Goal: Transaction & Acquisition: Purchase product/service

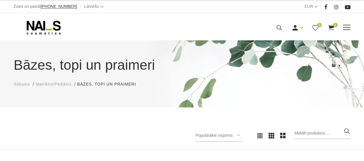
click at [348, 32] on div "Manikīrs Gēllakas Bāzes, topi un praimeri Gēlu sistēmas Dizaina sistēmas Dažādi…" at bounding box center [182, 27] width 337 height 14
click at [349, 25] on span at bounding box center [346, 28] width 7 height 6
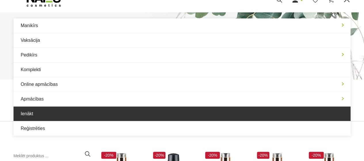
scroll to position [29, 0]
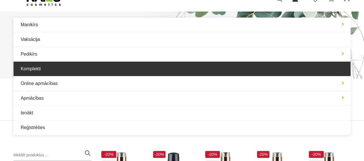
click at [66, 73] on link "Komplekti" at bounding box center [182, 69] width 337 height 14
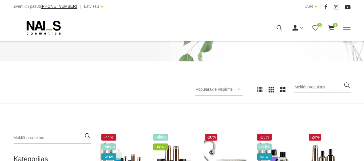
scroll to position [86, 0]
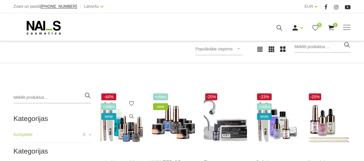
click at [126, 127] on img at bounding box center [121, 122] width 43 height 60
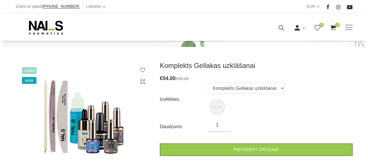
scroll to position [58, 0]
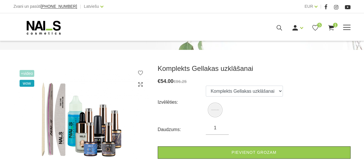
click at [313, 29] on icon at bounding box center [315, 27] width 7 height 7
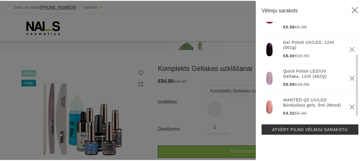
scroll to position [21, 0]
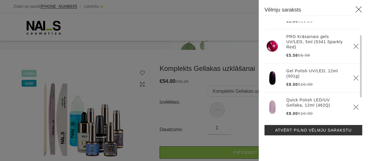
click at [358, 10] on icon at bounding box center [358, 9] width 7 height 7
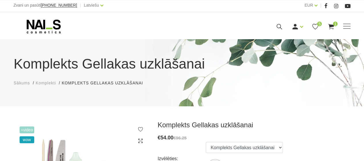
scroll to position [0, 0]
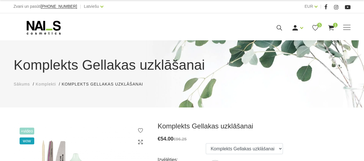
drag, startPoint x: 368, startPoint y: 55, endPoint x: 241, endPoint y: 56, distance: 126.6
click at [241, 56] on h1 "Komplekts Gellakas uzklāšanai" at bounding box center [182, 65] width 337 height 21
click at [280, 26] on icon at bounding box center [279, 27] width 7 height 7
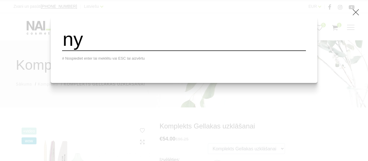
click at [118, 40] on input "ny" at bounding box center [184, 39] width 244 height 23
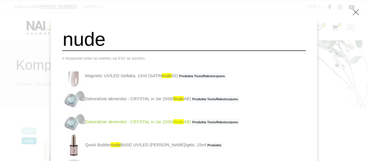
scroll to position [86, 0]
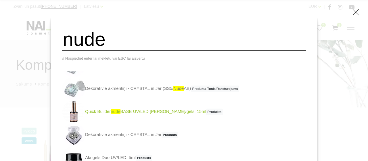
type input "nude"
click at [143, 114] on link "Quick Builder nude BASE UV/LED bāze/gels, 15ml Produkts" at bounding box center [142, 111] width 161 height 23
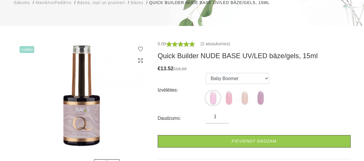
scroll to position [86, 0]
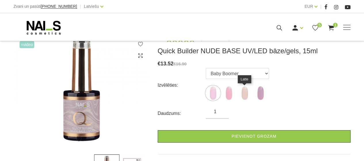
click at [243, 95] on img at bounding box center [244, 93] width 14 height 14
select select "5872"
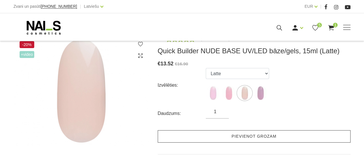
click at [243, 135] on link "Pievienot grozam" at bounding box center [254, 136] width 193 height 12
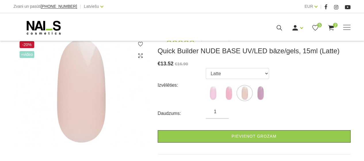
click at [232, 151] on div "5.00 (2 atsauksmes) Quick Builder NUDE BASE UV/LED bāze/gels, 15ml (Latte) € 13…" at bounding box center [254, 107] width 193 height 144
click at [347, 31] on div "Manikīrs Gēllakas Bāzes, topi un praimeri Gēlu sistēmas Dizaina sistēmas Dažādi…" at bounding box center [182, 27] width 337 height 14
click at [345, 27] on span at bounding box center [346, 28] width 7 height 6
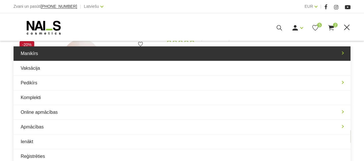
click at [325, 50] on link "Manikīrs" at bounding box center [182, 53] width 337 height 14
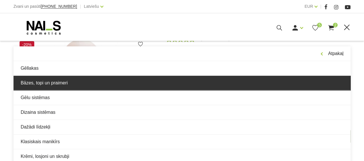
click at [59, 82] on link "Bāzes, topi un praimeri" at bounding box center [182, 83] width 337 height 14
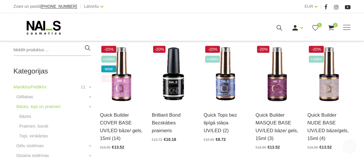
scroll to position [144, 0]
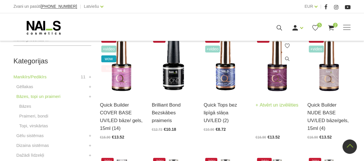
click at [264, 120] on h3 "Quick Builder MASQUE BASE UV/LED bāze/ gels, 15ml (3)" at bounding box center [277, 116] width 43 height 31
click at [267, 95] on div "Quick Builder MASQUE BASE UV/LED bāze/ gels, 15ml (3) Atvērt un izvēlēties €16.…" at bounding box center [277, 116] width 43 height 45
click at [270, 109] on link "Atvērt un izvēlēties" at bounding box center [277, 105] width 43 height 8
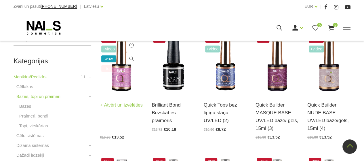
click at [117, 98] on div "Quick Builder COVER BASE UV/LED bāze/ gels, 15ml (14) Atvērt un izvēlēties €16.…" at bounding box center [121, 116] width 43 height 45
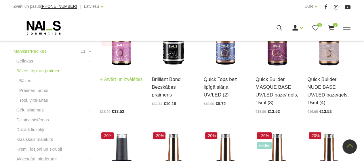
scroll to position [173, 0]
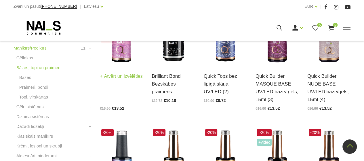
click at [119, 89] on h3 "Quick Builder COVER BASE UV/LED bāze/ gels, 15ml (14)" at bounding box center [121, 87] width 43 height 31
click at [119, 68] on div "Quick Builder COVER BASE UV/LED bāze/ gels, 15ml (14) Atvērt un izvēlēties €16.…" at bounding box center [121, 87] width 43 height 45
click at [116, 80] on link "Atvērt un izvēlēties" at bounding box center [121, 76] width 43 height 8
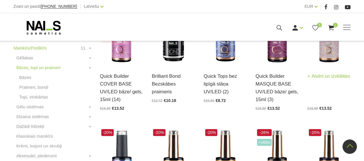
click at [313, 94] on h3 "Quick Builder NUDE BASE UV/LED bāze/gels, 15ml (4)" at bounding box center [328, 87] width 43 height 31
click at [318, 72] on link "Atvērt un izvēlēties" at bounding box center [328, 76] width 43 height 8
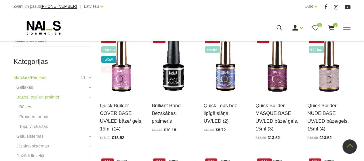
scroll to position [144, 0]
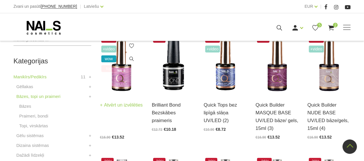
click at [118, 103] on link "Atvērt un izvēlēties" at bounding box center [121, 105] width 43 height 8
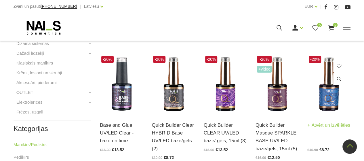
scroll to position [259, 0]
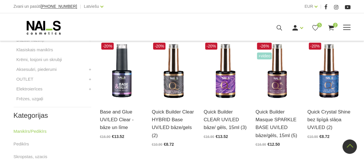
click at [344, 30] on div "Ienākt Reģistrēties 5 2" at bounding box center [249, 27] width 202 height 7
click at [344, 30] on div "Manikīrs Gēllakas Bāzes, topi un praimeri Gēlu sistēmas Dizaina sistēmas Dažādi…" at bounding box center [182, 27] width 346 height 14
click at [348, 26] on span at bounding box center [346, 28] width 7 height 6
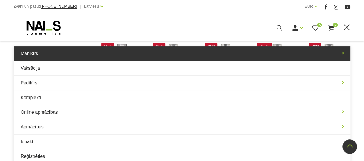
click at [184, 60] on link "Manikīrs" at bounding box center [182, 53] width 337 height 14
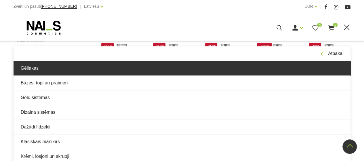
click at [89, 69] on link "Gēllakas" at bounding box center [182, 68] width 337 height 14
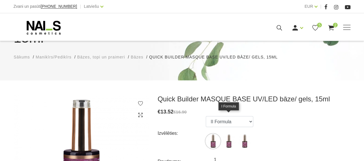
scroll to position [58, 0]
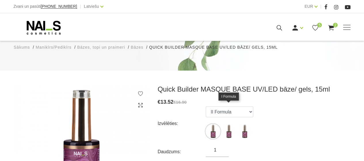
click at [234, 124] on img at bounding box center [229, 131] width 14 height 14
select select "3904"
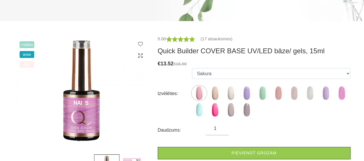
scroll to position [86, 0]
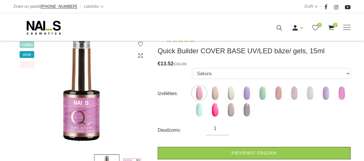
click at [211, 101] on ul "Sakura Sweet Dream Milkshake May Lilac with Shimmer Mint Ice Cream with Shimmer…" at bounding box center [271, 93] width 158 height 51
click at [216, 92] on img at bounding box center [215, 93] width 14 height 14
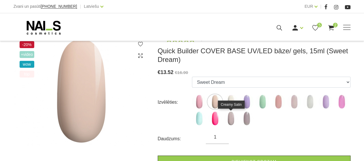
click at [230, 118] on img at bounding box center [231, 118] width 14 height 14
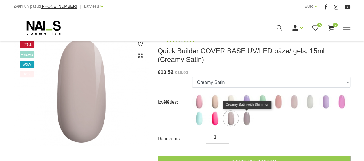
click at [249, 119] on img at bounding box center [246, 118] width 14 height 14
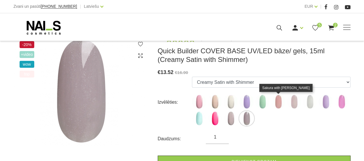
click at [281, 106] on img at bounding box center [278, 101] width 14 height 14
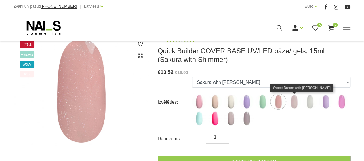
click at [293, 103] on img at bounding box center [294, 101] width 14 height 14
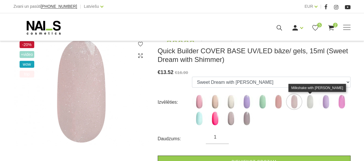
click at [312, 104] on img at bounding box center [310, 101] width 14 height 14
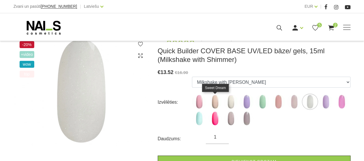
click at [212, 105] on img at bounding box center [215, 101] width 14 height 14
select select "4784"
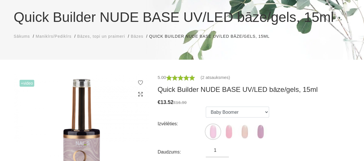
scroll to position [86, 0]
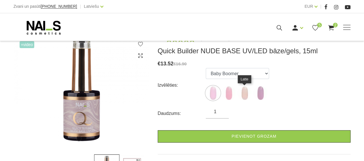
click at [242, 91] on img at bounding box center [244, 93] width 14 height 14
select select "5872"
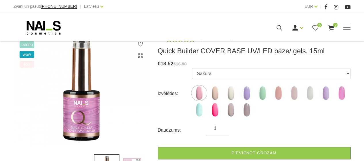
scroll to position [86, 0]
drag, startPoint x: 246, startPoint y: 110, endPoint x: 250, endPoint y: 108, distance: 5.0
click at [247, 110] on img at bounding box center [246, 109] width 14 height 14
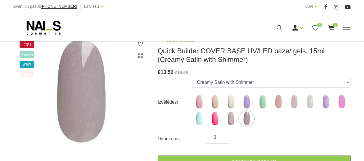
click at [276, 92] on ul "Sakura Sweet Dream Milkshake May Lilac with Shimmer Mint Ice Cream with Shimmer…" at bounding box center [271, 102] width 158 height 51
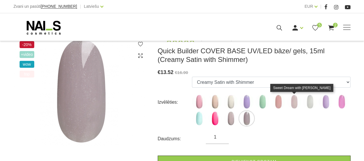
click at [288, 102] on img at bounding box center [294, 101] width 14 height 14
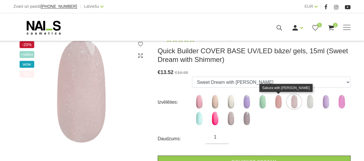
click at [283, 103] on img at bounding box center [278, 101] width 14 height 14
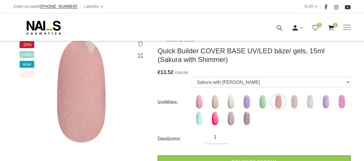
click at [220, 96] on label at bounding box center [215, 101] width 14 height 14
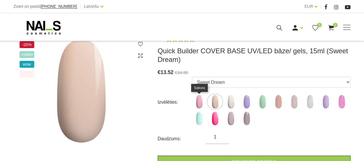
drag, startPoint x: 199, startPoint y: 104, endPoint x: 196, endPoint y: 102, distance: 3.3
click at [199, 104] on img at bounding box center [199, 101] width 14 height 14
select select "4783"
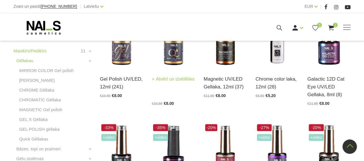
scroll to position [173, 0]
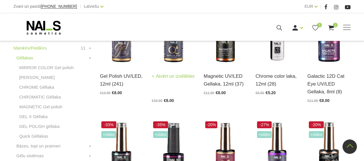
click at [163, 77] on link "Atvērt un izvēlēties" at bounding box center [173, 76] width 43 height 8
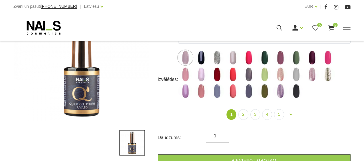
scroll to position [115, 0]
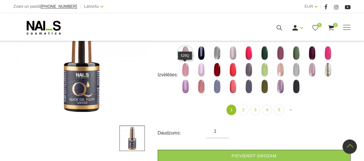
click at [186, 70] on img at bounding box center [185, 69] width 14 height 14
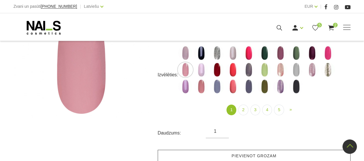
click at [215, 153] on link "Pievienot grozam" at bounding box center [254, 156] width 193 height 12
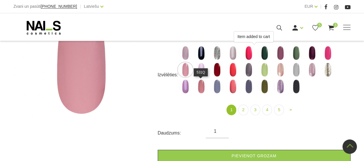
click at [200, 87] on img at bounding box center [201, 86] width 14 height 14
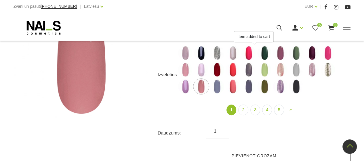
click at [201, 153] on link "Pievienot grozam" at bounding box center [254, 156] width 193 height 12
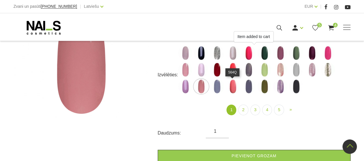
click at [231, 90] on img at bounding box center [233, 86] width 14 height 14
select select "4363"
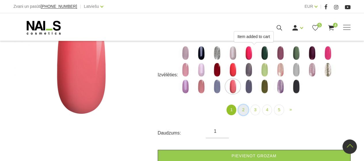
click at [245, 111] on link "2" at bounding box center [243, 109] width 10 height 11
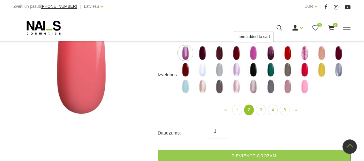
click at [323, 54] on img at bounding box center [321, 53] width 14 height 14
select select "4380"
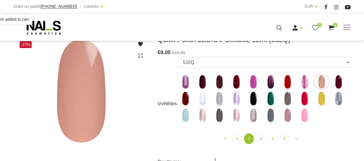
scroll to position [115, 0]
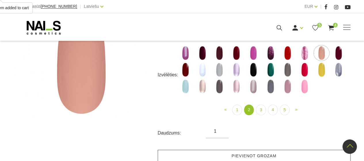
click at [239, 152] on link "Pievienot grozam" at bounding box center [254, 156] width 193 height 12
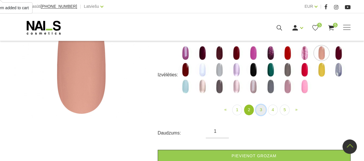
click at [262, 111] on link "3" at bounding box center [261, 109] width 10 height 11
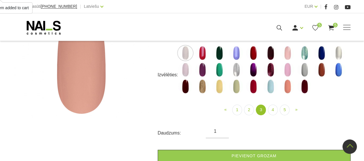
click at [289, 53] on img at bounding box center [287, 53] width 14 height 14
select select "4429"
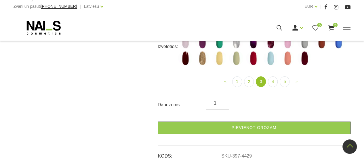
scroll to position [144, 0]
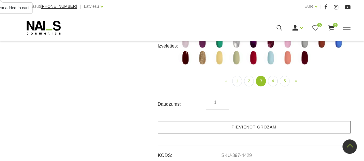
click at [249, 128] on link "Pievienot grozam" at bounding box center [254, 127] width 193 height 12
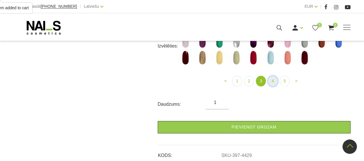
click at [275, 83] on link "4" at bounding box center [273, 81] width 10 height 11
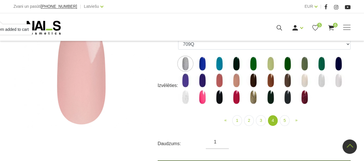
scroll to position [86, 0]
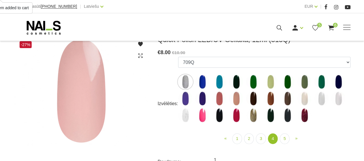
click at [222, 98] on img at bounding box center [219, 98] width 14 height 14
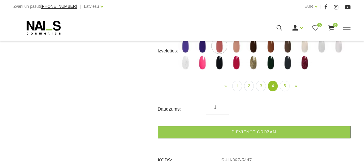
scroll to position [144, 0]
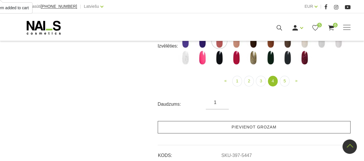
click at [230, 127] on link "Pievienot grozam" at bounding box center [254, 127] width 193 height 12
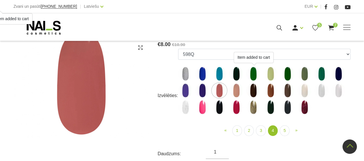
scroll to position [86, 0]
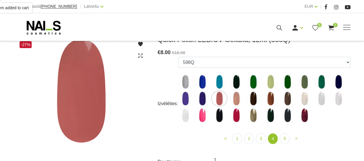
click at [202, 117] on img at bounding box center [202, 115] width 14 height 14
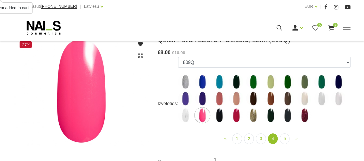
click at [305, 97] on img at bounding box center [304, 98] width 14 height 14
select select "5801"
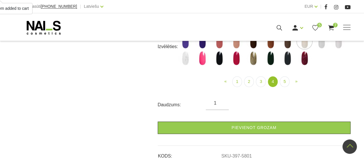
scroll to position [144, 0]
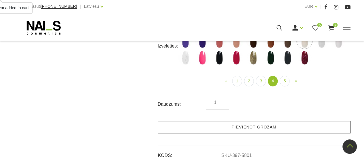
click at [256, 126] on link "Pievienot grozam" at bounding box center [254, 127] width 193 height 12
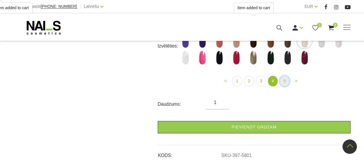
click at [282, 82] on link "5" at bounding box center [285, 81] width 10 height 11
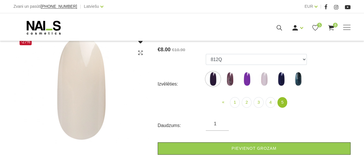
scroll to position [115, 0]
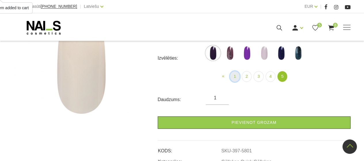
click at [235, 75] on link "1" at bounding box center [235, 76] width 10 height 11
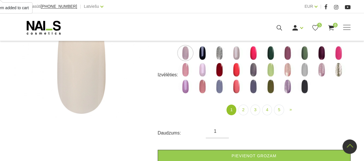
click at [203, 88] on img at bounding box center [202, 86] width 14 height 14
select select "4360"
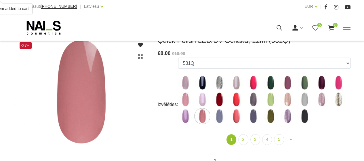
scroll to position [86, 0]
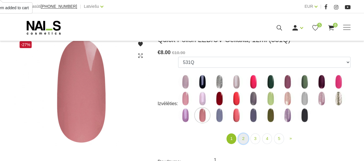
click at [245, 139] on link "2" at bounding box center [243, 138] width 10 height 11
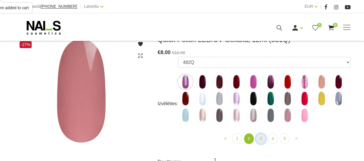
click at [259, 138] on link "3" at bounding box center [261, 138] width 10 height 11
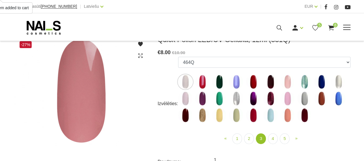
click at [348, 28] on span at bounding box center [346, 28] width 7 height 6
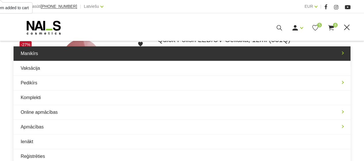
click at [131, 53] on link "Manikīrs" at bounding box center [182, 53] width 337 height 14
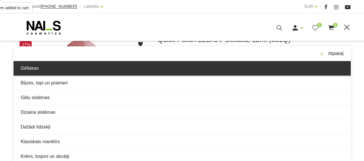
click at [136, 70] on link "Gēllakas" at bounding box center [182, 68] width 337 height 14
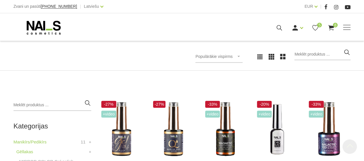
scroll to position [144, 0]
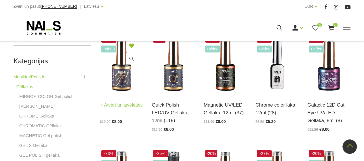
click at [112, 104] on link "Atvērt un izvēlēties" at bounding box center [121, 105] width 43 height 8
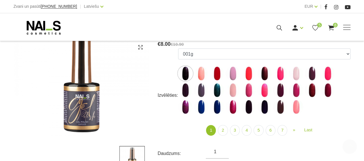
scroll to position [115, 0]
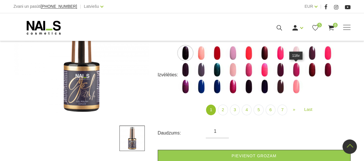
click at [297, 69] on img at bounding box center [296, 69] width 14 height 14
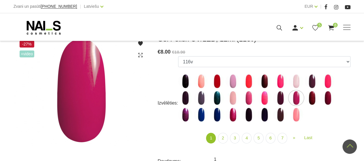
scroll to position [86, 0]
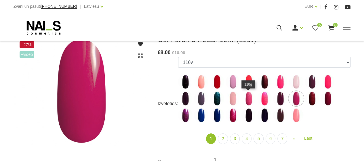
click at [250, 97] on img at bounding box center [248, 98] width 14 height 14
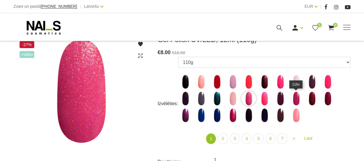
click at [296, 99] on img at bounding box center [296, 98] width 14 height 14
select select "4024"
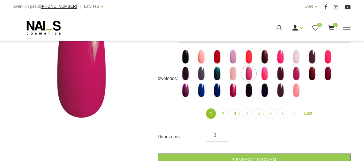
scroll to position [115, 0]
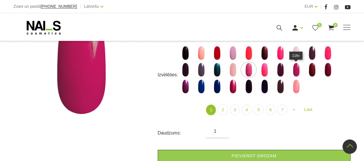
click at [294, 70] on img at bounding box center [296, 69] width 14 height 14
click at [296, 66] on img at bounding box center [296, 69] width 14 height 14
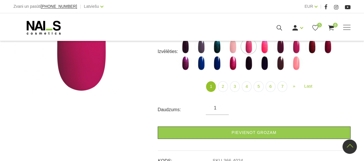
scroll to position [144, 0]
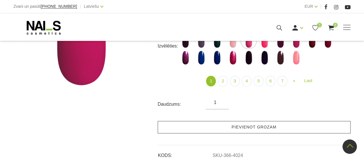
click at [224, 128] on link "Pievienot grozam" at bounding box center [254, 127] width 193 height 12
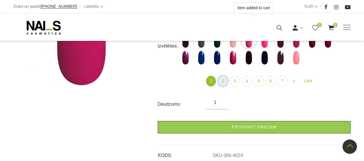
click at [225, 81] on link "2" at bounding box center [223, 81] width 10 height 11
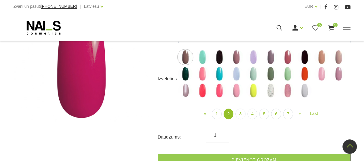
scroll to position [86, 0]
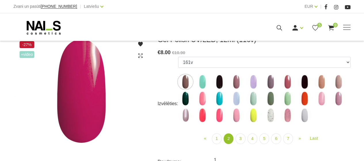
click at [204, 93] on img at bounding box center [202, 98] width 14 height 14
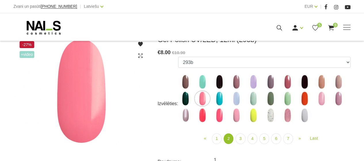
click at [322, 96] on img at bounding box center [321, 98] width 14 height 14
select select "4087"
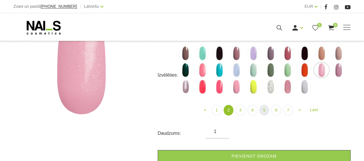
scroll to position [115, 0]
click at [242, 111] on link "3" at bounding box center [240, 109] width 10 height 11
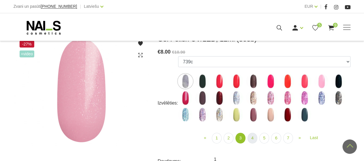
scroll to position [86, 0]
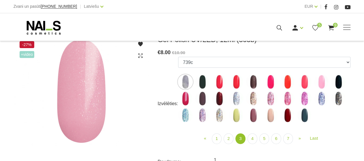
click at [184, 95] on img at bounding box center [185, 98] width 14 height 14
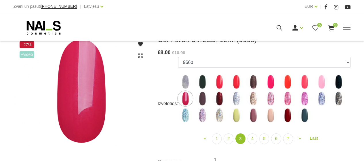
scroll to position [115, 0]
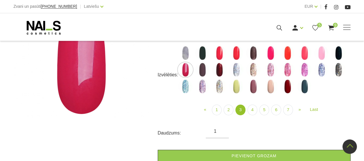
click at [272, 84] on img at bounding box center [270, 86] width 14 height 14
select select "4172"
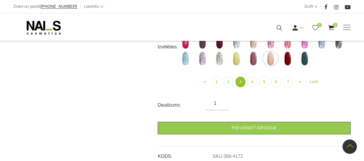
scroll to position [144, 0]
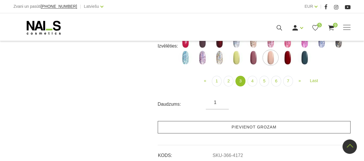
drag, startPoint x: 237, startPoint y: 125, endPoint x: 241, endPoint y: 122, distance: 4.8
click at [237, 125] on link "Pievienot grozam" at bounding box center [254, 127] width 193 height 12
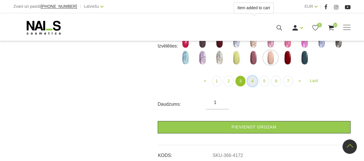
click at [250, 82] on link "4" at bounding box center [252, 81] width 10 height 11
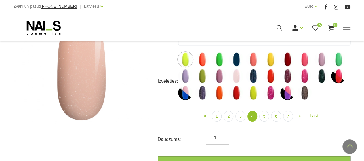
scroll to position [86, 0]
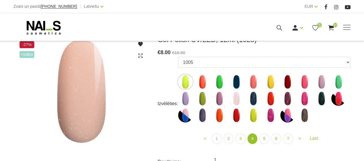
click at [304, 80] on img at bounding box center [304, 82] width 14 height 14
select select "4197"
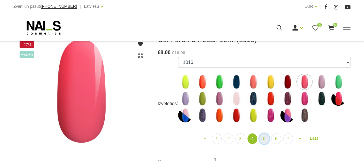
click at [265, 140] on link "5" at bounding box center [264, 138] width 10 height 11
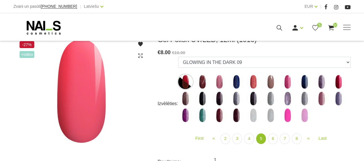
click at [286, 79] on img at bounding box center [287, 82] width 14 height 14
select select "4950"
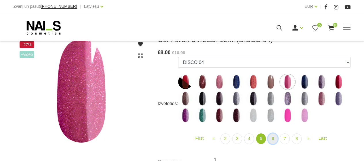
click at [272, 138] on link "6" at bounding box center [273, 138] width 10 height 11
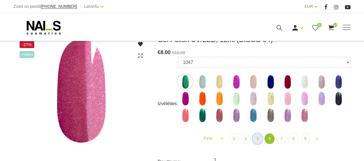
click at [257, 139] on link "5" at bounding box center [258, 138] width 10 height 11
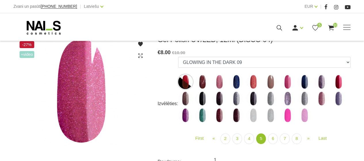
click at [187, 82] on img at bounding box center [185, 82] width 14 height 14
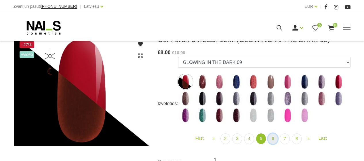
click at [274, 138] on link "6" at bounding box center [273, 138] width 10 height 11
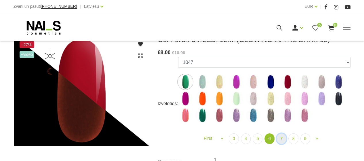
click at [284, 139] on link "7" at bounding box center [282, 138] width 10 height 11
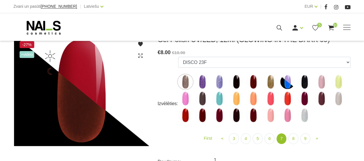
click at [271, 115] on img at bounding box center [270, 115] width 14 height 14
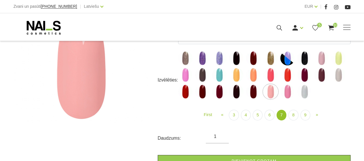
scroll to position [115, 0]
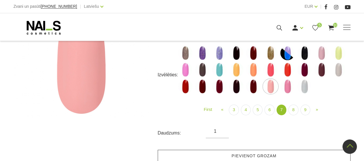
click at [268, 151] on link "Pievienot grozam" at bounding box center [254, 156] width 193 height 12
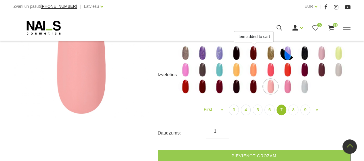
click at [286, 84] on img at bounding box center [287, 86] width 14 height 14
select select "5898"
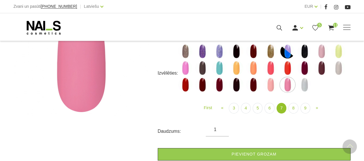
scroll to position [144, 0]
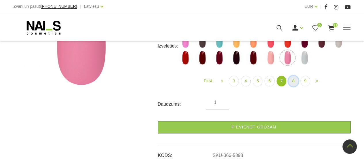
click at [292, 83] on link "8" at bounding box center [293, 81] width 10 height 11
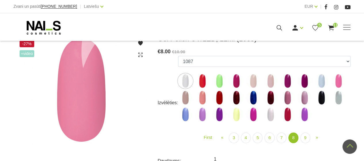
scroll to position [86, 0]
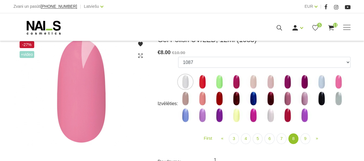
click at [205, 95] on img at bounding box center [202, 98] width 14 height 14
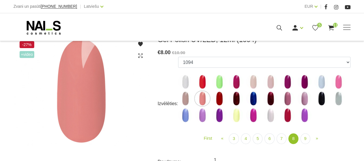
click at [186, 96] on img at bounding box center [185, 98] width 14 height 14
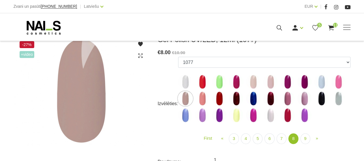
click at [196, 98] on img at bounding box center [202, 98] width 14 height 14
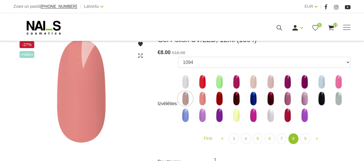
click at [203, 99] on img at bounding box center [202, 98] width 14 height 14
click at [202, 98] on img at bounding box center [202, 98] width 14 height 14
click at [287, 99] on img at bounding box center [287, 98] width 14 height 14
select select "6023"
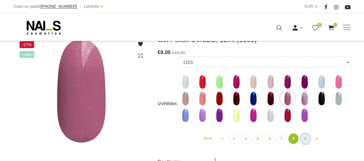
click at [302, 137] on link "9" at bounding box center [305, 138] width 10 height 11
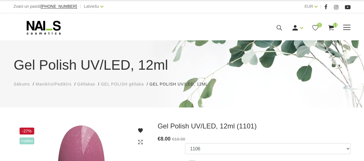
click at [331, 28] on icon at bounding box center [330, 27] width 7 height 7
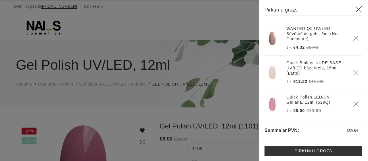
click at [355, 11] on icon at bounding box center [358, 9] width 7 height 7
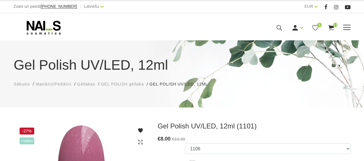
click at [348, 25] on span at bounding box center [346, 28] width 7 height 6
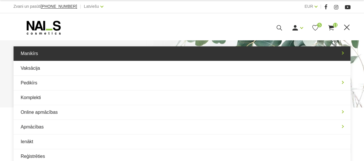
click at [37, 55] on link "Manikīrs" at bounding box center [182, 53] width 337 height 14
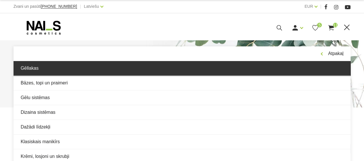
click at [93, 68] on link "Gēllakas" at bounding box center [182, 68] width 337 height 14
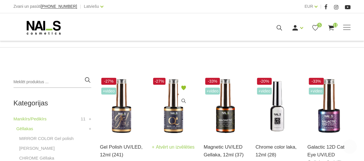
scroll to position [115, 0]
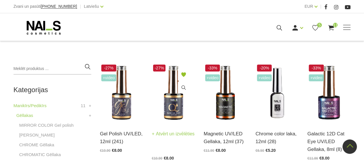
click at [178, 107] on img at bounding box center [173, 93] width 43 height 60
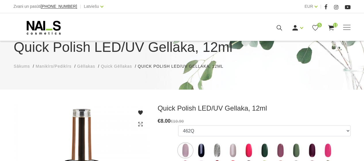
scroll to position [86, 0]
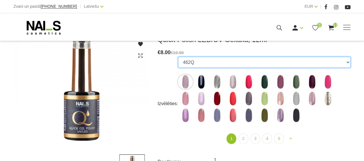
click at [349, 64] on select "462Q 401Q 443Q 445Q 569Q 560Q 552Q 568Q 510Q 413Q 529Q 484Q 511Q 565Q 459Q 538Q…" at bounding box center [264, 62] width 172 height 11
click at [178, 57] on select "462Q 401Q 443Q 445Q 569Q 560Q 552Q 568Q 510Q 413Q 529Q 484Q 511Q 565Q 459Q 538Q…" at bounding box center [264, 62] width 172 height 11
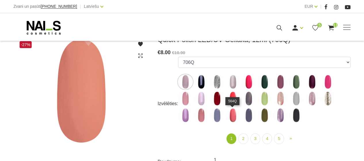
click at [231, 115] on img at bounding box center [233, 115] width 14 height 14
select select "4363"
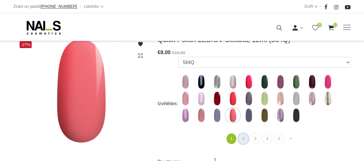
click at [244, 138] on link "2" at bounding box center [243, 138] width 10 height 11
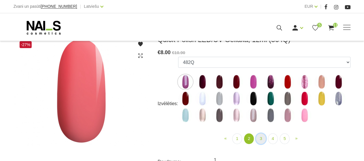
click at [258, 138] on link "3" at bounding box center [261, 138] width 10 height 11
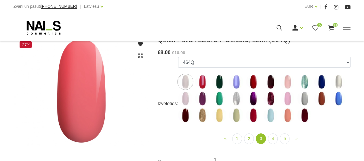
click at [286, 114] on img at bounding box center [287, 115] width 14 height 14
select select "5197"
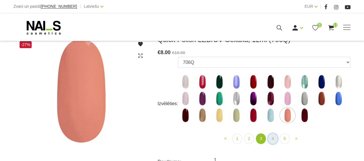
click at [272, 138] on link "4" at bounding box center [273, 138] width 10 height 11
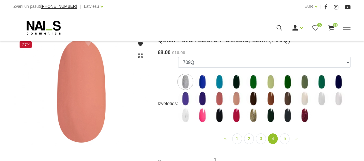
click at [236, 98] on img at bounding box center [236, 98] width 14 height 14
select select "5448"
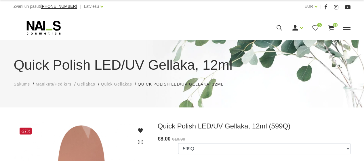
click at [334, 27] on icon at bounding box center [330, 27] width 7 height 7
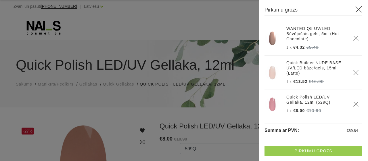
click at [321, 152] on link "Pirkumu grozs" at bounding box center [314, 151] width 98 height 10
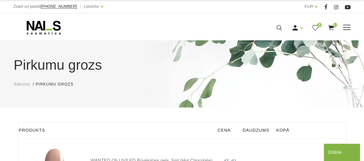
click at [346, 27] on span at bounding box center [346, 28] width 7 height 6
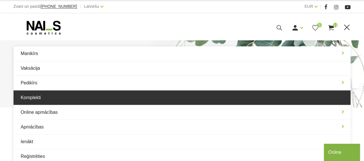
click at [120, 95] on link "Komplekti" at bounding box center [182, 97] width 337 height 14
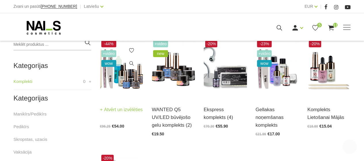
scroll to position [144, 0]
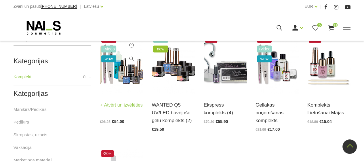
click at [124, 107] on link "Atvērt un izvēlēties" at bounding box center [121, 105] width 43 height 8
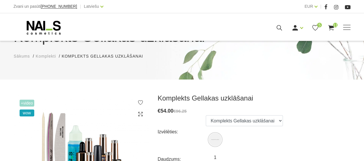
scroll to position [58, 0]
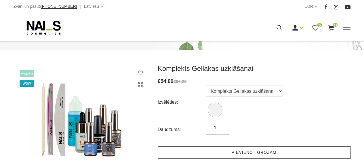
click at [238, 151] on link "Pievienot grozam" at bounding box center [254, 152] width 193 height 12
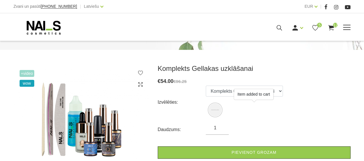
click at [346, 28] on span at bounding box center [346, 27] width 7 height 1
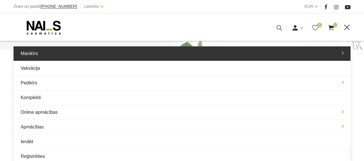
click at [161, 52] on link "Manikīrs" at bounding box center [182, 53] width 337 height 14
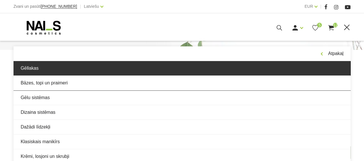
click at [202, 64] on link "Gēllakas" at bounding box center [182, 68] width 337 height 14
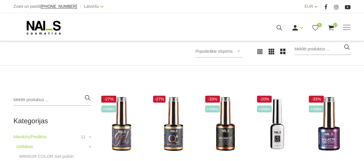
scroll to position [86, 0]
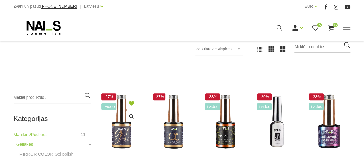
click at [117, 145] on img at bounding box center [121, 122] width 43 height 60
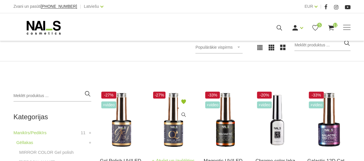
scroll to position [135, 0]
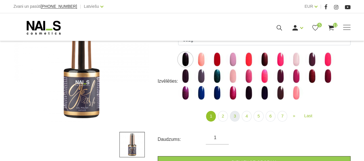
scroll to position [115, 0]
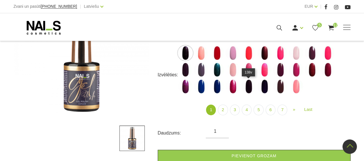
click at [249, 89] on img at bounding box center [248, 86] width 14 height 14
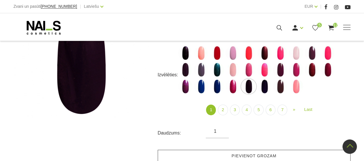
click at [235, 153] on link "Pievienot grozam" at bounding box center [254, 156] width 193 height 12
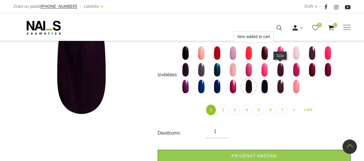
click at [281, 68] on img at bounding box center [280, 69] width 14 height 14
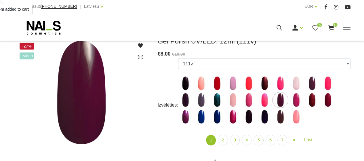
scroll to position [86, 0]
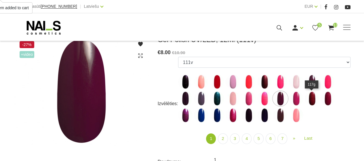
click at [315, 101] on img at bounding box center [312, 98] width 14 height 14
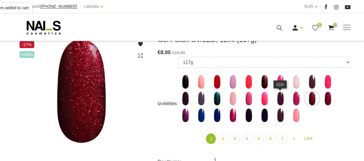
click at [280, 100] on img at bounding box center [280, 98] width 14 height 14
select select "4021"
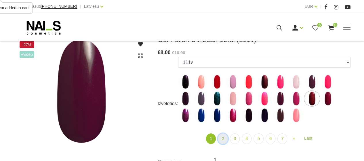
click at [224, 142] on link "2" at bounding box center [223, 138] width 10 height 11
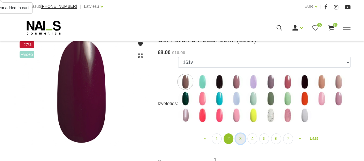
click at [241, 138] on link "3" at bounding box center [240, 138] width 10 height 11
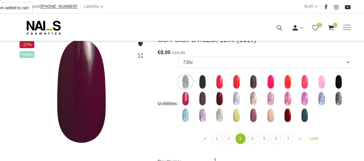
click at [281, 115] on img at bounding box center [287, 115] width 14 height 14
select select "4182"
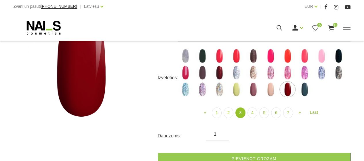
scroll to position [144, 0]
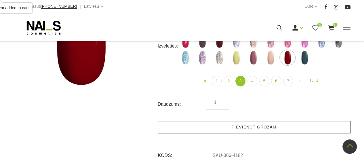
click at [252, 129] on link "Pievienot grozam" at bounding box center [254, 127] width 193 height 12
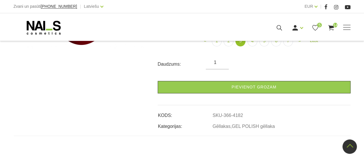
scroll to position [115, 0]
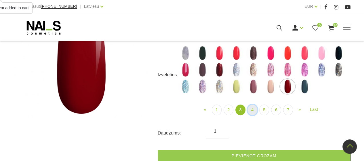
click at [252, 114] on link "4" at bounding box center [252, 109] width 10 height 11
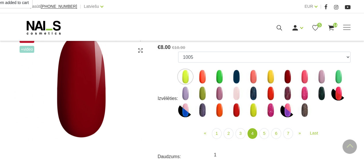
scroll to position [86, 0]
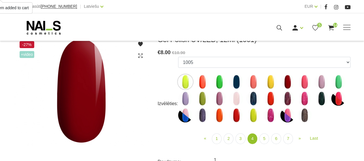
click at [285, 82] on img at bounding box center [287, 82] width 14 height 14
select select "4196"
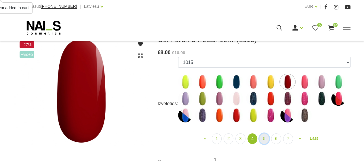
click at [265, 137] on link "5" at bounding box center [264, 138] width 10 height 11
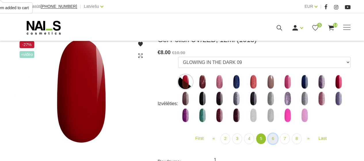
click at [276, 138] on link "6" at bounding box center [273, 138] width 10 height 11
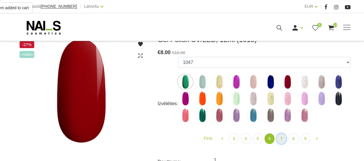
click at [281, 139] on link "7" at bounding box center [282, 138] width 10 height 11
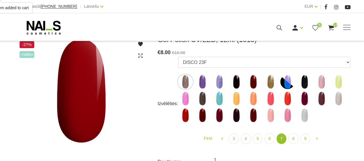
click at [305, 102] on img at bounding box center [304, 98] width 14 height 14
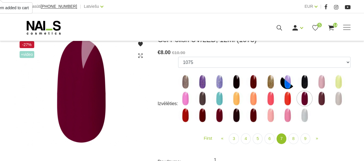
click at [223, 115] on img at bounding box center [219, 115] width 14 height 14
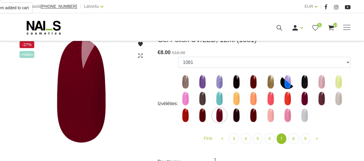
click at [200, 116] on img at bounding box center [202, 115] width 14 height 14
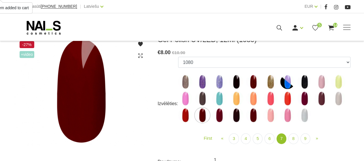
click at [223, 117] on img at bounding box center [219, 115] width 14 height 14
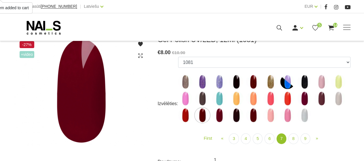
click at [222, 117] on img at bounding box center [219, 115] width 14 height 14
click at [221, 102] on img at bounding box center [219, 98] width 14 height 14
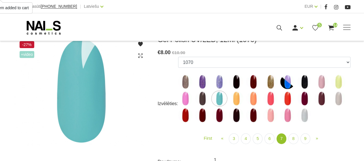
click at [217, 117] on img at bounding box center [219, 115] width 14 height 14
select select "5894"
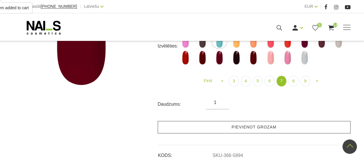
click at [256, 123] on link "Pievienot grozam" at bounding box center [254, 127] width 193 height 12
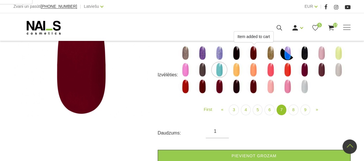
scroll to position [86, 0]
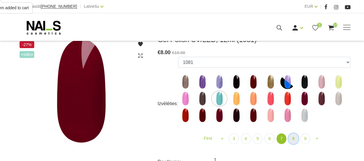
click at [289, 138] on link "8" at bounding box center [293, 138] width 10 height 11
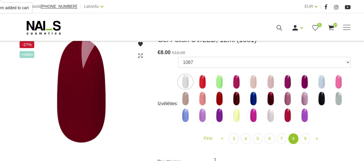
click at [239, 101] on img at bounding box center [236, 98] width 14 height 14
select select "6020"
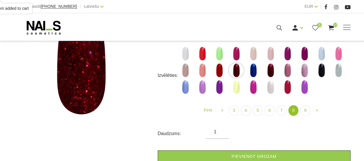
scroll to position [115, 0]
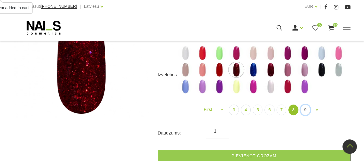
click at [301, 113] on li "9" at bounding box center [305, 109] width 9 height 11
click at [302, 111] on link "9" at bounding box center [305, 109] width 10 height 11
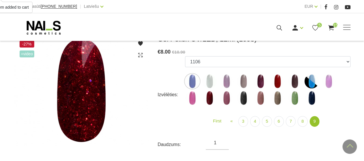
scroll to position [86, 0]
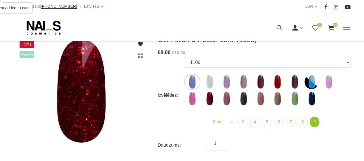
click at [244, 101] on img at bounding box center [243, 98] width 14 height 14
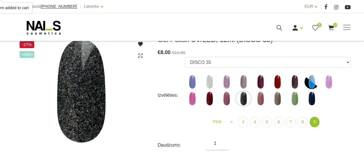
click at [279, 82] on img at bounding box center [277, 82] width 14 height 14
select select "6307"
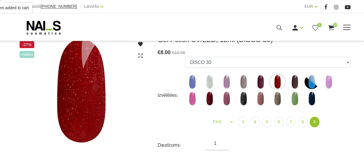
click at [346, 28] on span at bounding box center [346, 28] width 7 height 6
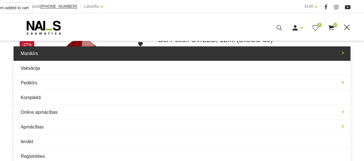
click at [198, 55] on link "Manikīrs" at bounding box center [182, 53] width 337 height 14
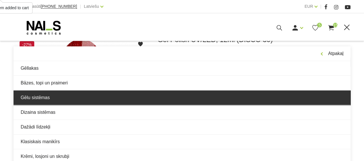
click at [90, 94] on link "Gēlu sistēmas" at bounding box center [182, 97] width 337 height 14
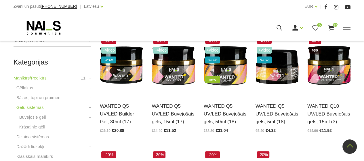
scroll to position [144, 0]
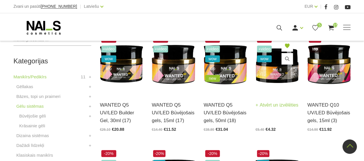
click at [282, 106] on link "Atvērt un izvēlēties" at bounding box center [277, 105] width 43 height 8
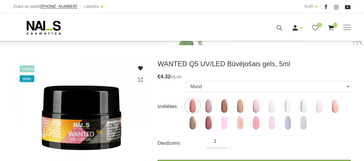
scroll to position [86, 0]
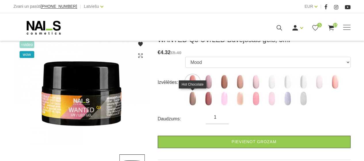
click at [197, 99] on img at bounding box center [192, 98] width 14 height 14
select select "6138"
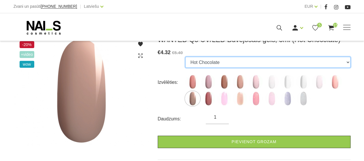
click at [235, 67] on select "Mood Nude Sparkle Caramel Macchiato Dream Rose Pastel Porcelain Premium Clear M…" at bounding box center [267, 62] width 165 height 11
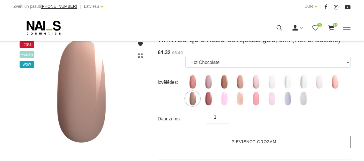
click at [162, 141] on link "Pievienot grozam" at bounding box center [254, 142] width 193 height 12
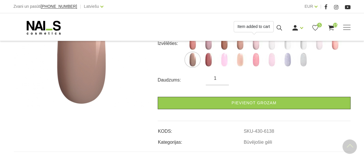
scroll to position [144, 0]
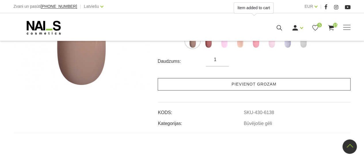
click at [206, 87] on link "Pievienot grozam" at bounding box center [254, 84] width 193 height 12
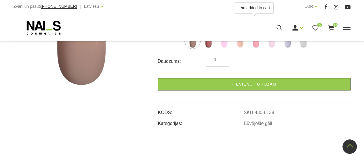
click at [343, 27] on span at bounding box center [346, 27] width 7 height 1
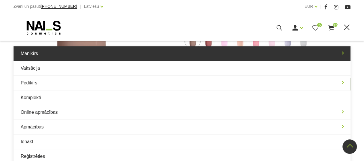
click at [196, 58] on link "Manikīrs" at bounding box center [182, 53] width 337 height 14
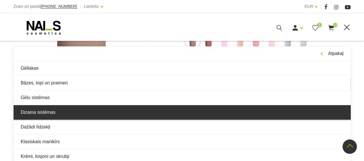
click at [94, 112] on link "Dizaina sistēmas" at bounding box center [182, 112] width 337 height 14
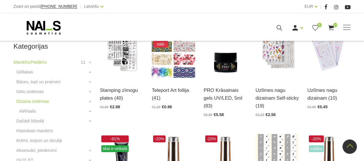
scroll to position [144, 0]
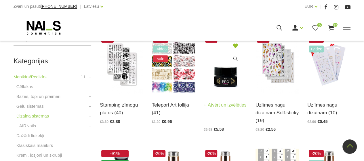
click at [218, 101] on link "Atvērt un izvēlēties" at bounding box center [225, 105] width 43 height 8
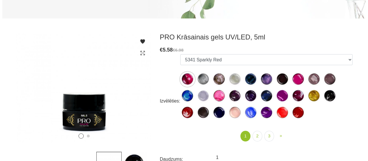
scroll to position [115, 0]
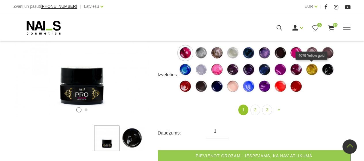
click at [312, 69] on img at bounding box center [312, 69] width 14 height 14
select select "550"
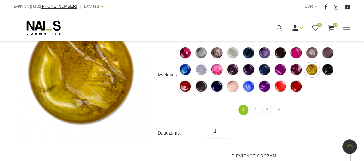
click at [253, 155] on link "Pievienot grozam" at bounding box center [254, 156] width 193 height 12
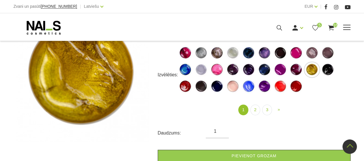
click at [315, 28] on icon at bounding box center [315, 27] width 7 height 7
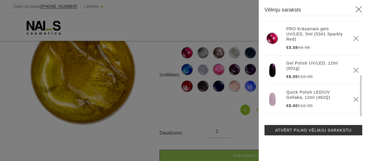
scroll to position [50, 0]
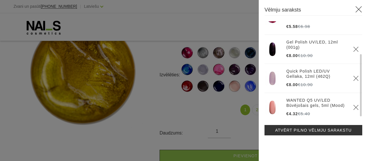
click at [298, 68] on link "Quick Polish LED/UV Gellaka, 12ml (462Q)" at bounding box center [317, 73] width 60 height 10
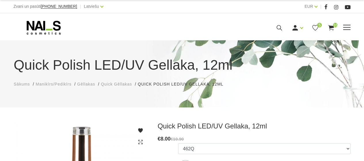
click at [331, 30] on icon at bounding box center [330, 27] width 7 height 7
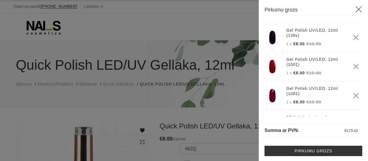
scroll to position [363, 0]
click at [353, 94] on icon "Delete" at bounding box center [356, 95] width 6 height 6
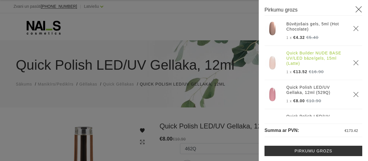
scroll to position [0, 0]
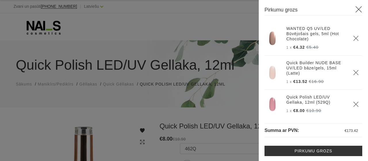
click at [303, 29] on link "WANTED Q5 UV/LED Būvējošais gels, 5ml (Hot Chocolate)" at bounding box center [317, 34] width 60 height 16
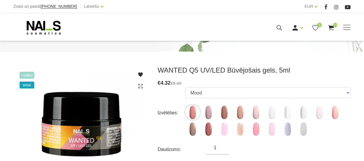
scroll to position [86, 0]
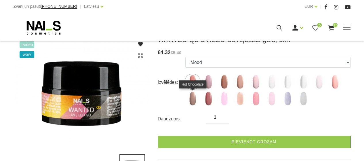
click at [194, 101] on img at bounding box center [192, 98] width 14 height 14
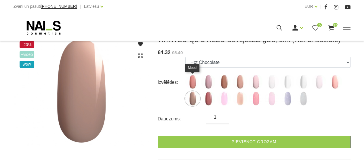
click at [190, 86] on img at bounding box center [192, 82] width 14 height 14
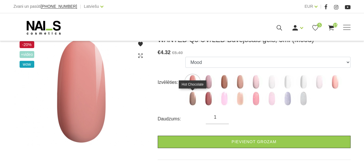
click at [195, 96] on img at bounding box center [192, 98] width 14 height 14
select select "6138"
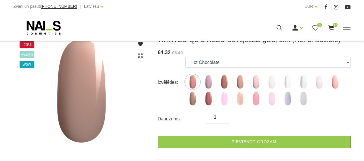
click at [334, 26] on span "15" at bounding box center [335, 25] width 5 height 5
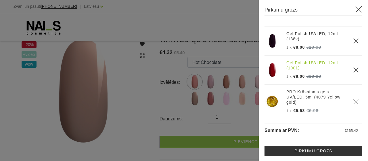
scroll to position [363, 0]
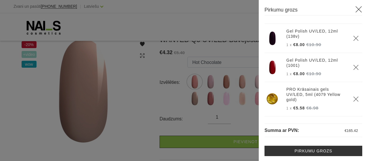
click at [301, 93] on link "PRO Krāsainais gels UV/LED, 5ml (4079 Yellow gold)" at bounding box center [317, 95] width 60 height 16
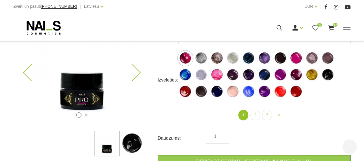
scroll to position [115, 0]
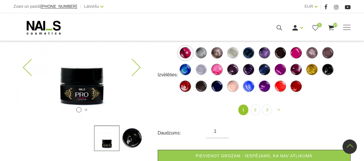
click at [139, 71] on img at bounding box center [81, 62] width 135 height 110
click at [313, 71] on img at bounding box center [312, 69] width 14 height 14
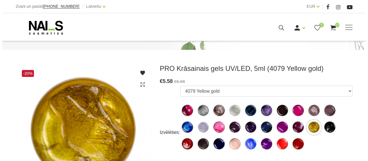
scroll to position [86, 0]
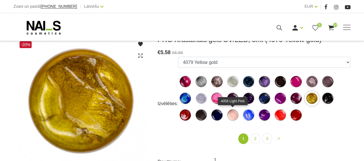
click at [233, 113] on img at bounding box center [233, 115] width 14 height 14
select select "555"
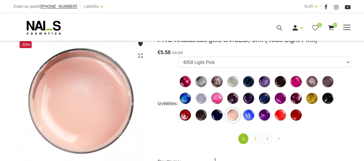
click at [331, 30] on icon at bounding box center [330, 27] width 7 height 7
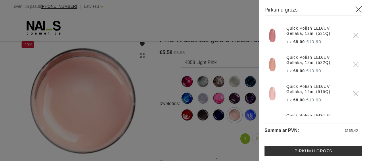
scroll to position [144, 0]
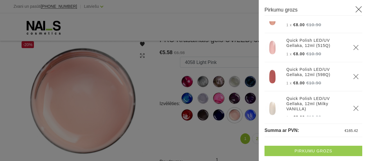
click at [290, 146] on link "Pirkumu grozs" at bounding box center [314, 151] width 98 height 10
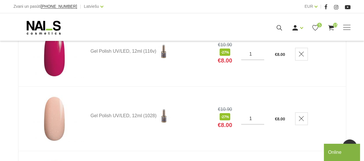
scroll to position [633, 0]
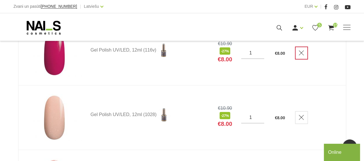
click at [297, 53] on td at bounding box center [317, 53] width 58 height 64
click at [304, 52] on icon "Delete" at bounding box center [301, 53] width 6 height 6
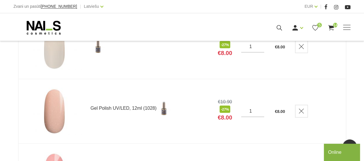
scroll to position [604, 0]
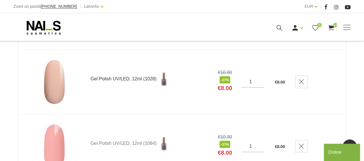
click at [104, 78] on link "Gel Polish UV/LED, 12ml (1028)" at bounding box center [150, 79] width 118 height 14
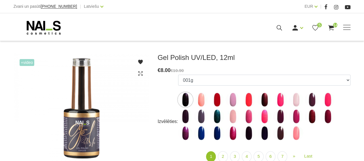
scroll to position [58, 0]
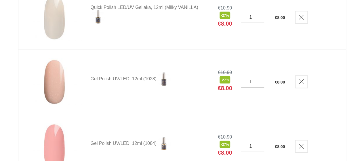
scroll to position [604, 0]
click at [51, 77] on img at bounding box center [55, 81] width 58 height 47
click at [108, 76] on link "Gel Polish UV/LED, 12ml (1028)" at bounding box center [150, 79] width 118 height 14
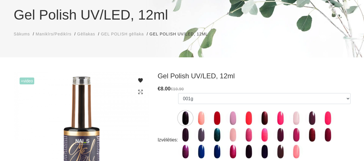
scroll to position [86, 0]
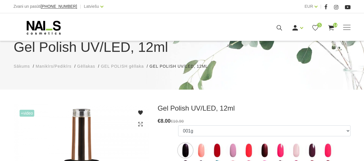
scroll to position [58, 0]
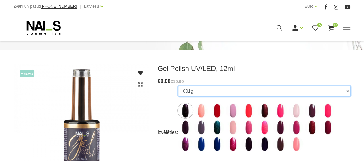
click at [349, 92] on select "001g 001n 003c 008b 011n 012g 016n 020b 044v 065v 068p 069v 083g 085p 110g 111g…" at bounding box center [264, 90] width 172 height 11
click at [348, 90] on select "001g 001n 003c 008b 011n 012g 016n 020b 044v 065v 068p 069v 083g 085p 110g 111g…" at bounding box center [264, 90] width 172 height 11
select select "4172"
click at [178, 85] on select "001g 001n 003c 008b 011n 012g 016n 020b 044v 065v 068p 069v 083g 085p 110g 111g…" at bounding box center [264, 90] width 172 height 11
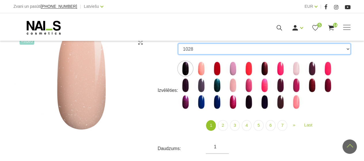
scroll to position [86, 0]
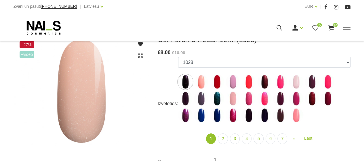
click at [76, 92] on img at bounding box center [81, 90] width 135 height 110
click at [93, 87] on img at bounding box center [81, 90] width 135 height 110
click at [331, 25] on icon at bounding box center [330, 27] width 7 height 7
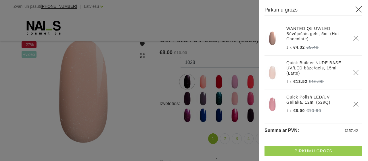
click at [289, 150] on link "Pirkumu grozs" at bounding box center [314, 151] width 98 height 10
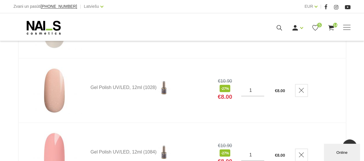
scroll to position [604, 0]
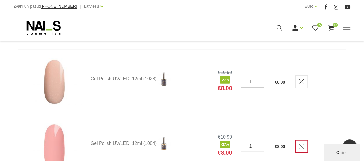
click at [298, 80] on link "Delete" at bounding box center [301, 81] width 13 height 13
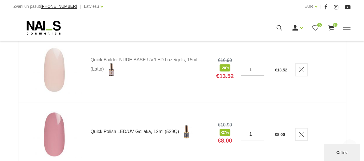
scroll to position [173, 0]
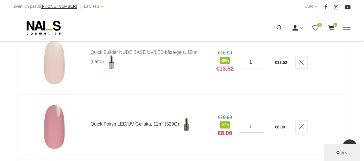
click at [100, 122] on link "Quick Polish LED/UV Gellaka, 12ml (529Q)" at bounding box center [150, 124] width 118 height 14
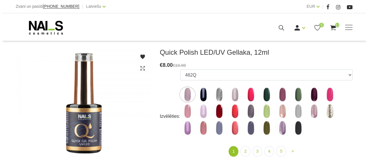
scroll to position [86, 0]
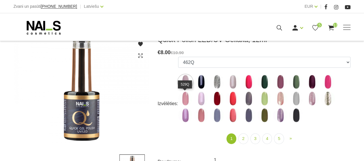
click at [183, 95] on img at bounding box center [185, 98] width 14 height 14
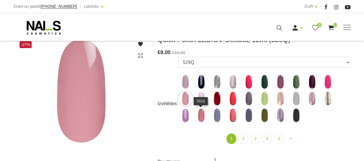
click at [200, 114] on img at bounding box center [201, 115] width 14 height 14
select select "4360"
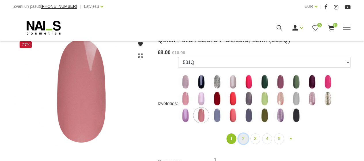
click at [242, 136] on link "2" at bounding box center [243, 138] width 10 height 11
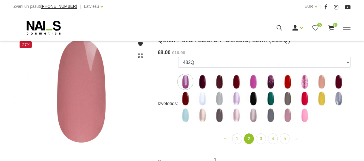
click at [323, 76] on img at bounding box center [321, 82] width 14 height 14
select select "4380"
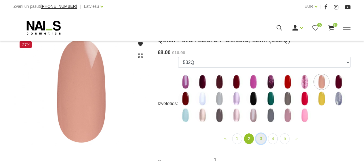
click at [260, 137] on link "3" at bounding box center [261, 138] width 10 height 11
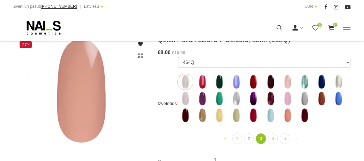
click at [288, 81] on img at bounding box center [287, 82] width 14 height 14
select select "4429"
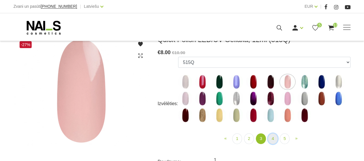
click at [270, 135] on link "4" at bounding box center [273, 138] width 10 height 11
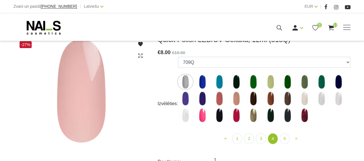
click at [220, 96] on img at bounding box center [219, 98] width 14 height 14
select select "5447"
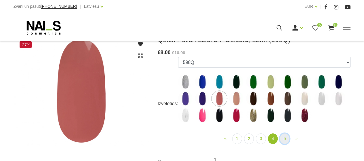
click at [283, 136] on link "5" at bounding box center [285, 138] width 10 height 11
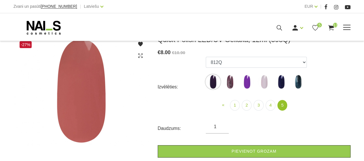
click at [330, 25] on icon at bounding box center [330, 27] width 7 height 7
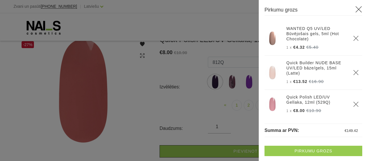
click at [295, 148] on link "Pirkumu grozs" at bounding box center [314, 151] width 98 height 10
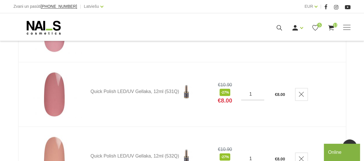
scroll to position [259, 0]
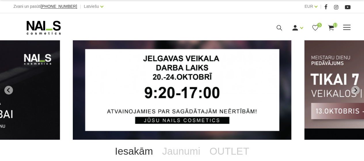
click at [330, 27] on use at bounding box center [331, 27] width 6 height 5
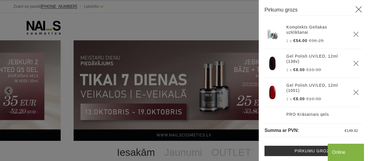
scroll to position [288, 0]
